Goal: Information Seeking & Learning: Learn about a topic

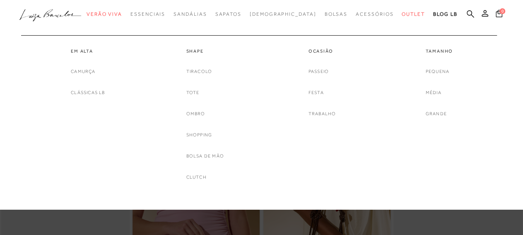
scroll to position [172, 0]
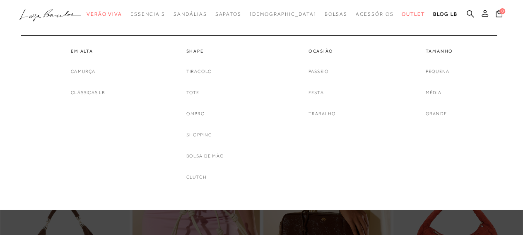
click at [425, 92] on div "Tamanho [GEOGRAPHIC_DATA] Média Grande" at bounding box center [439, 76] width 105 height 83
click at [427, 92] on link "Média" at bounding box center [433, 92] width 16 height 9
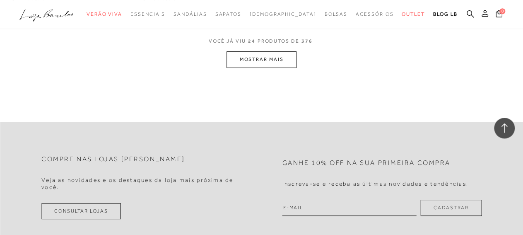
scroll to position [1550, 0]
click at [237, 62] on button "MOSTRAR MAIS" at bounding box center [261, 59] width 70 height 16
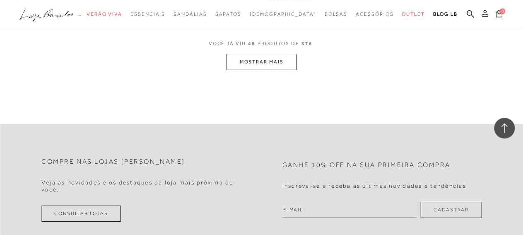
scroll to position [3014, 0]
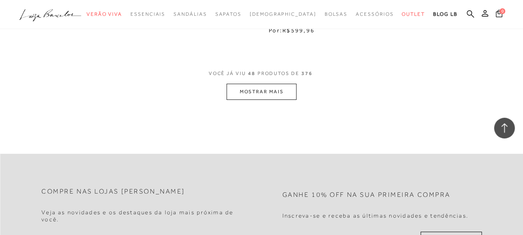
click at [247, 84] on button "MOSTRAR MAIS" at bounding box center [261, 92] width 70 height 16
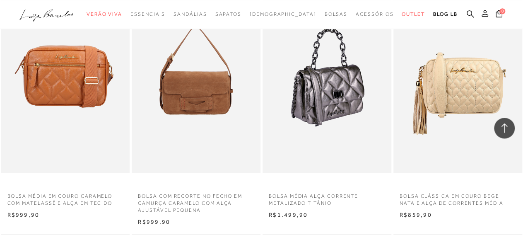
scroll to position [4090, 0]
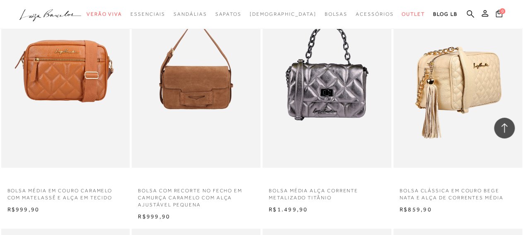
click at [427, 89] on img at bounding box center [458, 71] width 128 height 193
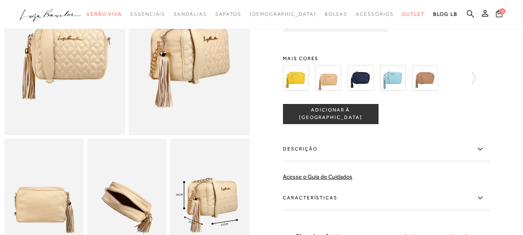
scroll to position [86, 0]
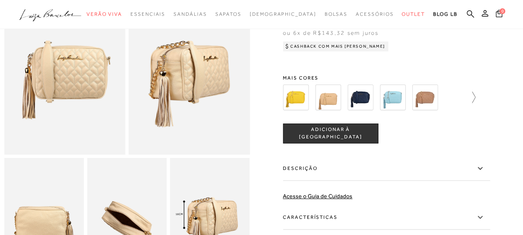
click at [475, 96] on icon at bounding box center [470, 97] width 12 height 12
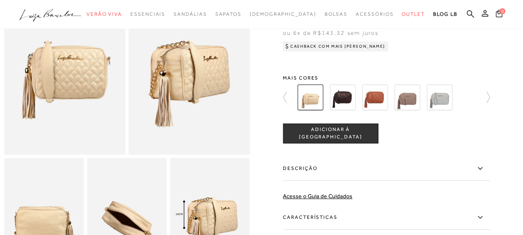
click at [419, 101] on img at bounding box center [407, 97] width 26 height 26
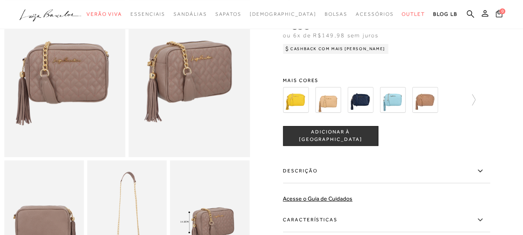
scroll to position [43, 0]
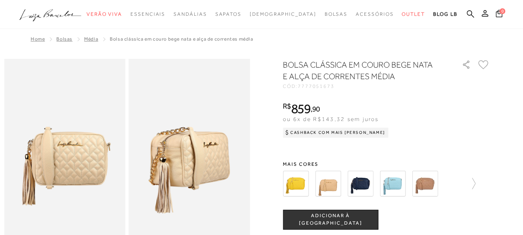
scroll to position [926, 0]
